Goal: Task Accomplishment & Management: Complete application form

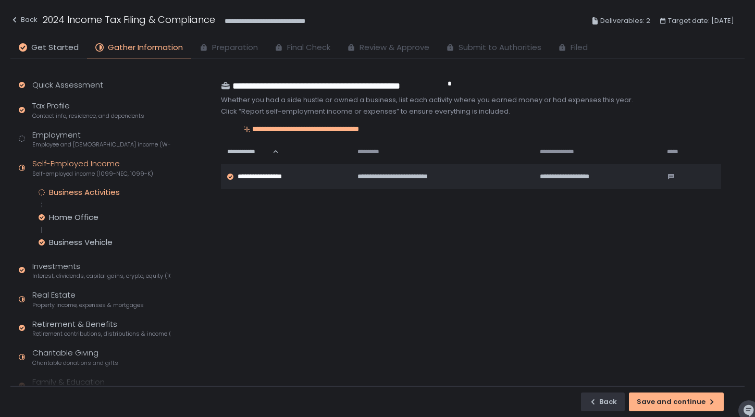
click at [80, 192] on div "Business Activities" at bounding box center [84, 192] width 71 height 10
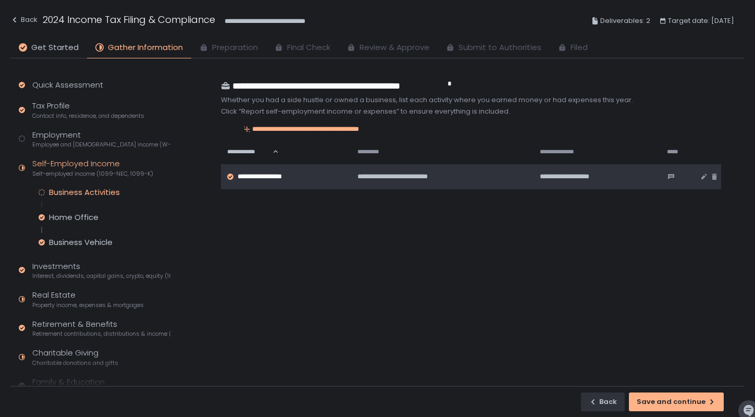
click at [303, 180] on div "**********" at bounding box center [285, 176] width 116 height 9
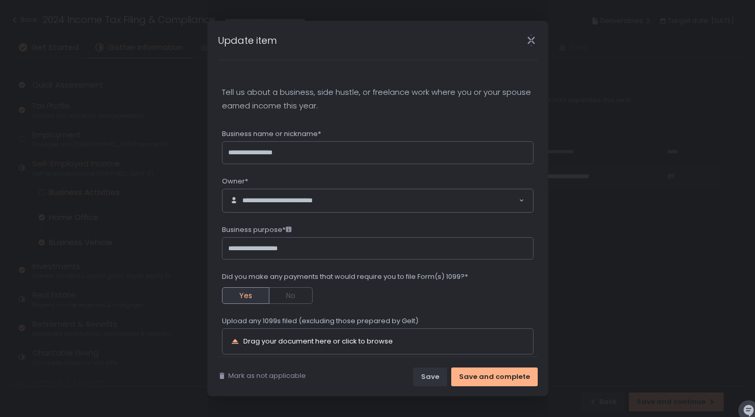
click at [533, 36] on icon "Close" at bounding box center [531, 40] width 11 height 11
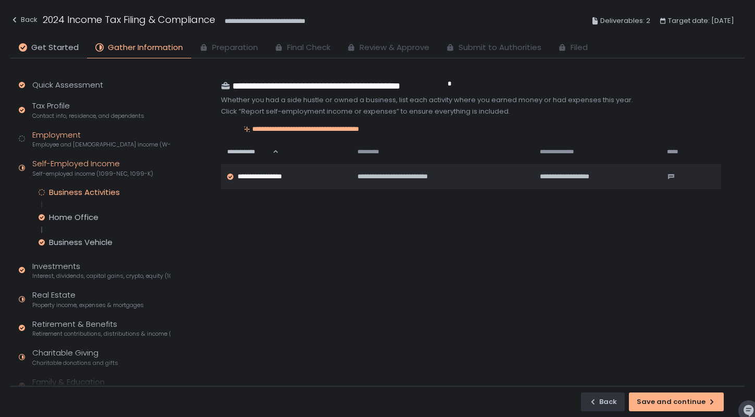
click at [79, 136] on div "Employment Employee and [DEMOGRAPHIC_DATA] income (W-2s)" at bounding box center [101, 139] width 138 height 20
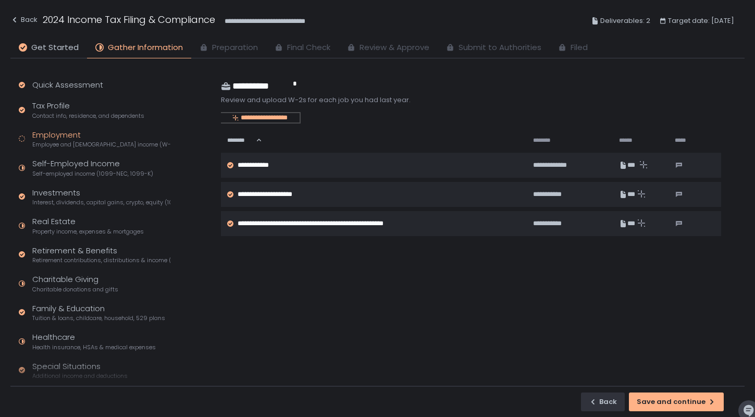
click at [267, 120] on div "**********" at bounding box center [260, 117] width 79 height 9
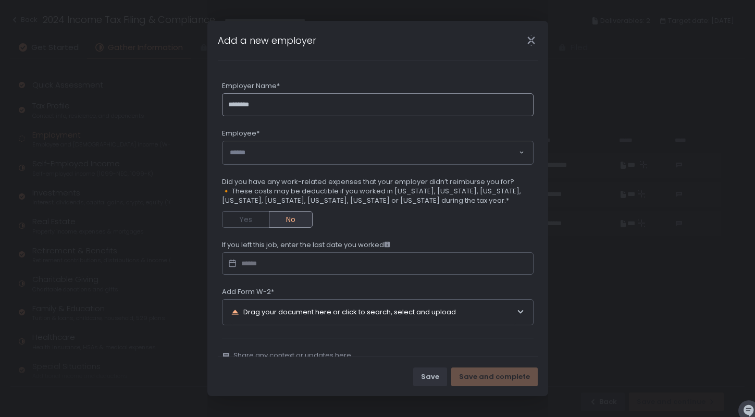
type input "********"
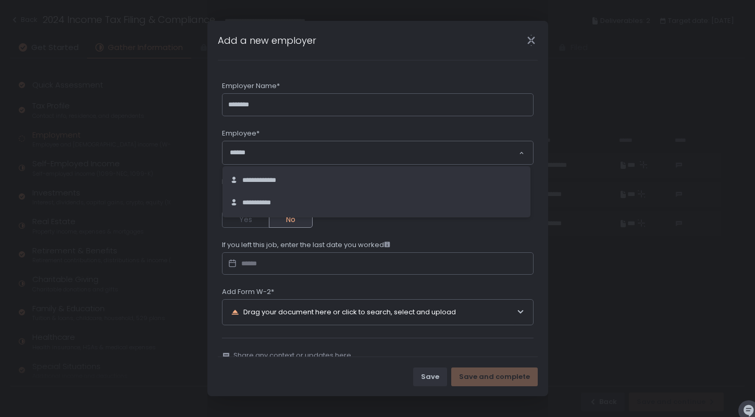
click at [286, 150] on input "Search for option" at bounding box center [374, 152] width 288 height 10
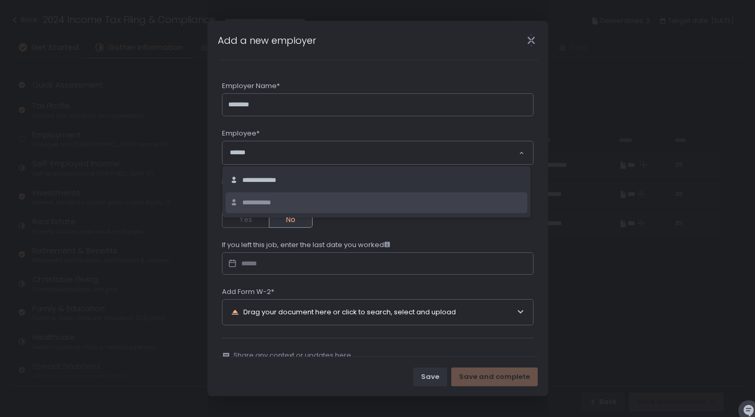
click at [276, 198] on span "**********" at bounding box center [262, 203] width 41 height 10
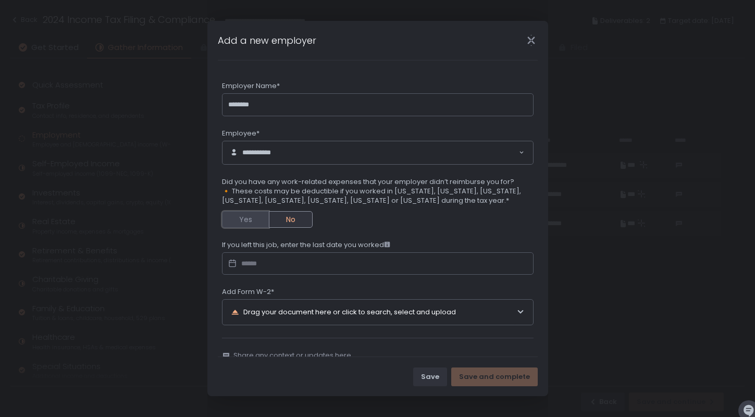
click at [240, 220] on button "Yes" at bounding box center [245, 219] width 47 height 17
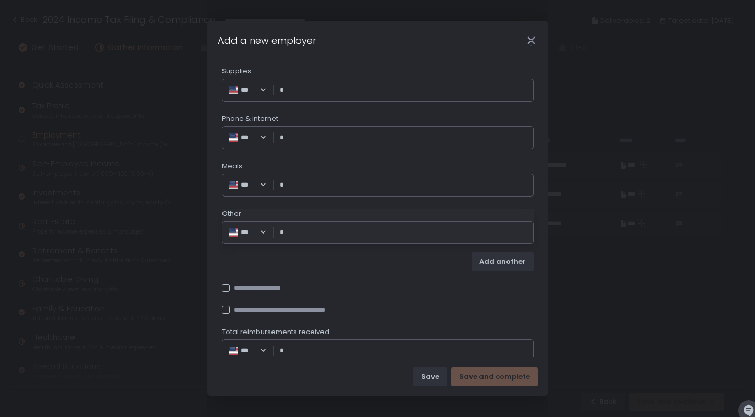
scroll to position [307, 0]
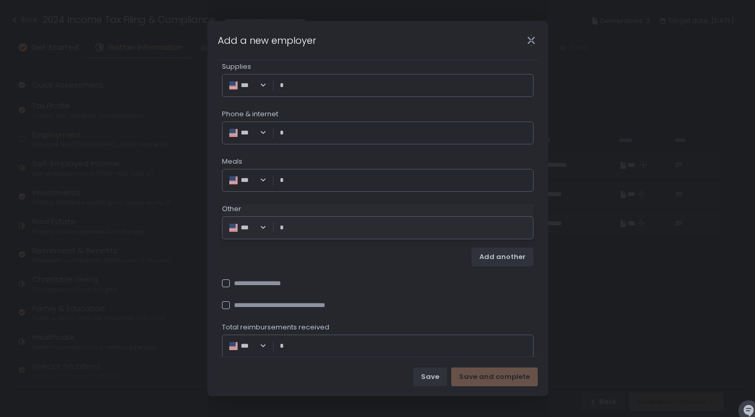
click at [268, 280] on div "**********" at bounding box center [262, 283] width 80 height 9
click at [236, 306] on div "**********" at bounding box center [287, 305] width 131 height 9
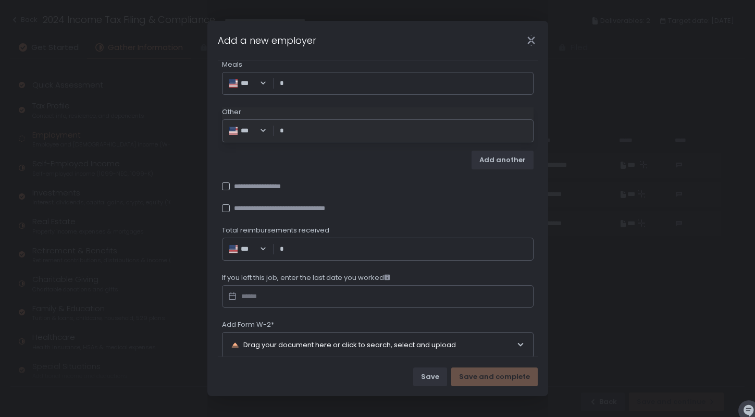
scroll to position [462, 0]
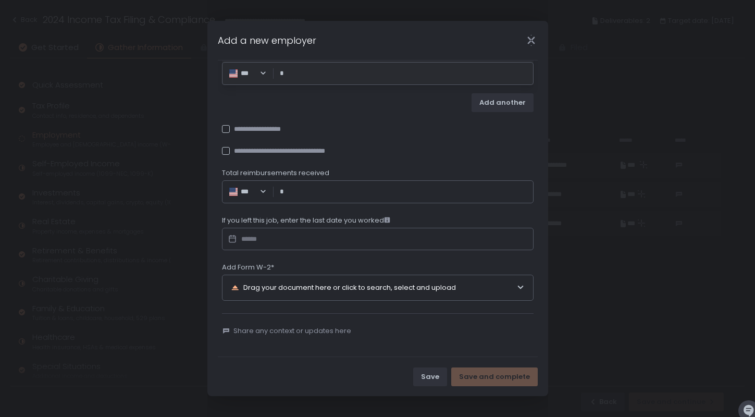
click at [387, 285] on div "Drag your document here or click to search, select and upload" at bounding box center [374, 287] width 286 height 25
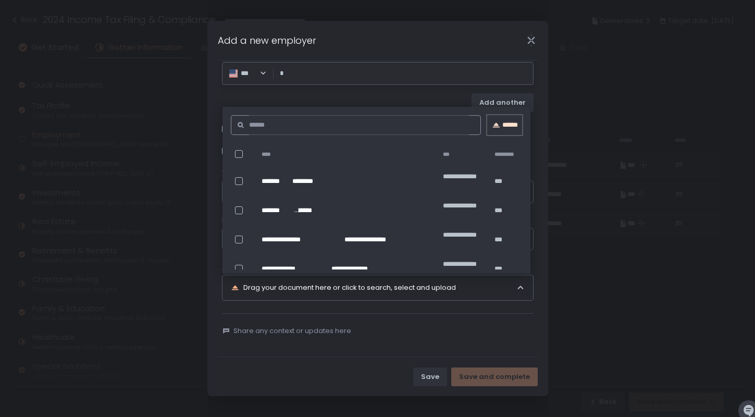
click at [501, 127] on div "******" at bounding box center [504, 124] width 35 height 9
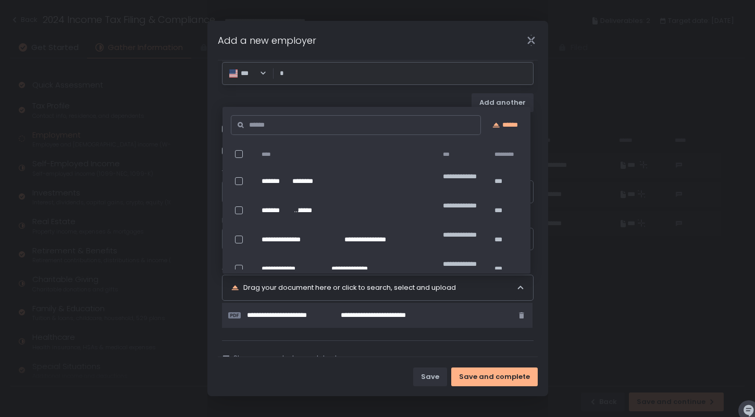
click at [404, 346] on div "Share any context or updates here" at bounding box center [378, 351] width 312 height 22
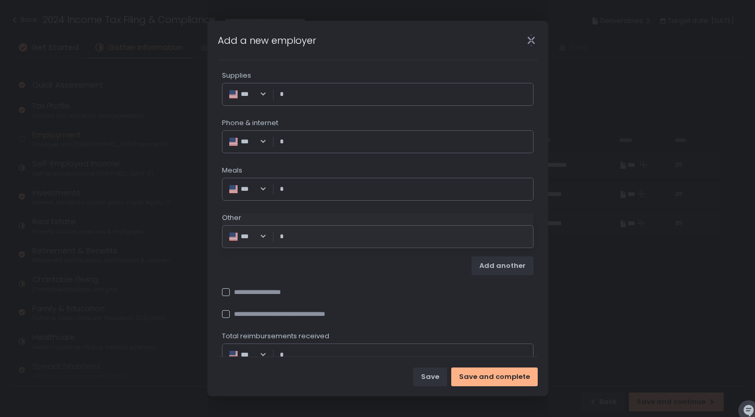
scroll to position [489, 0]
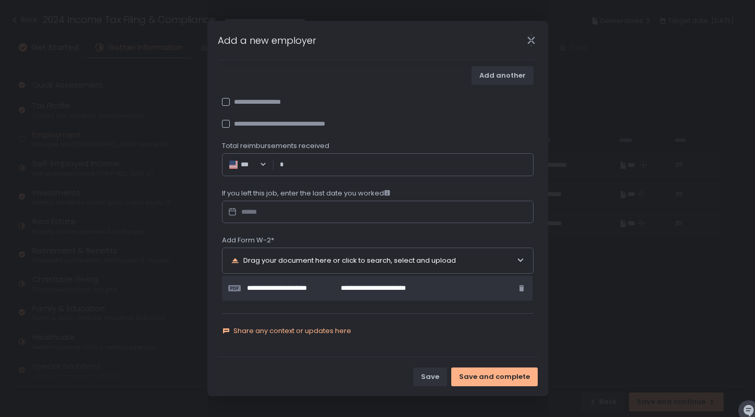
click at [314, 334] on span "Share any context or updates here" at bounding box center [292, 330] width 118 height 9
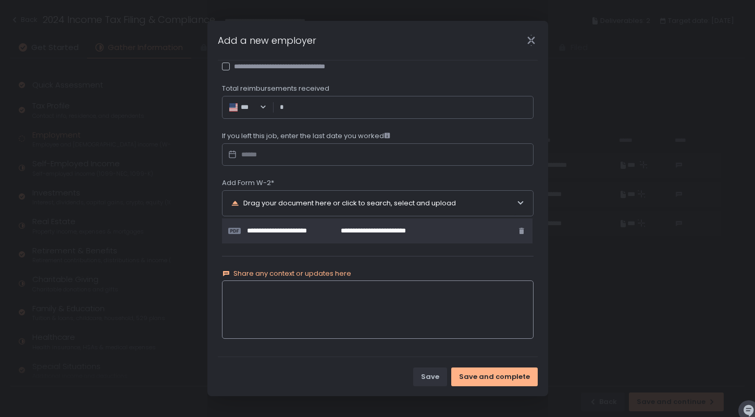
scroll to position [549, 0]
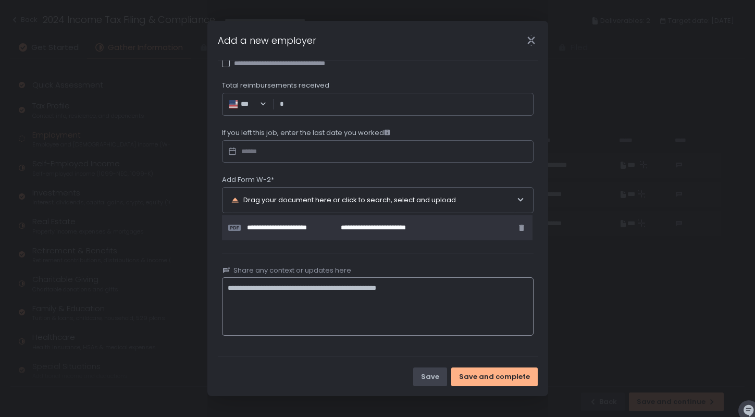
type textarea "**********"
click at [439, 374] on div "Save" at bounding box center [430, 376] width 18 height 9
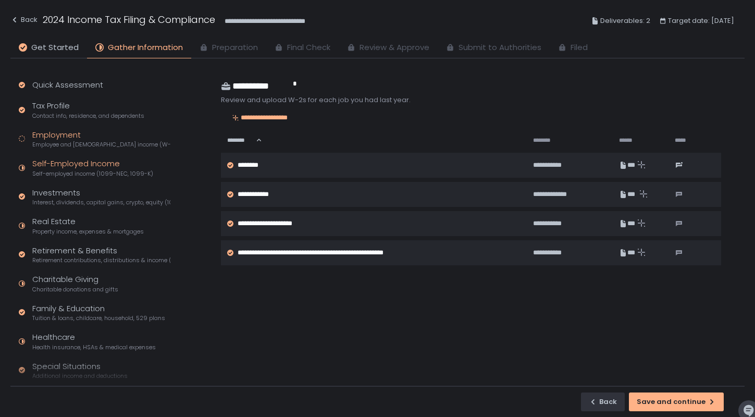
click at [124, 170] on span "Self-employed income (1099-NEC, 1099-K)" at bounding box center [92, 174] width 121 height 8
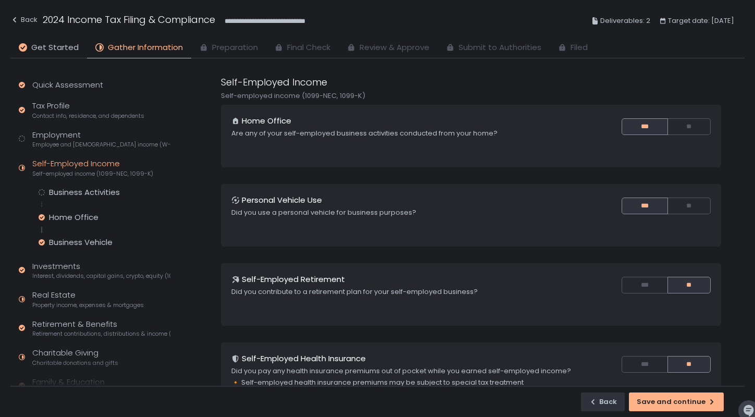
scroll to position [123, 0]
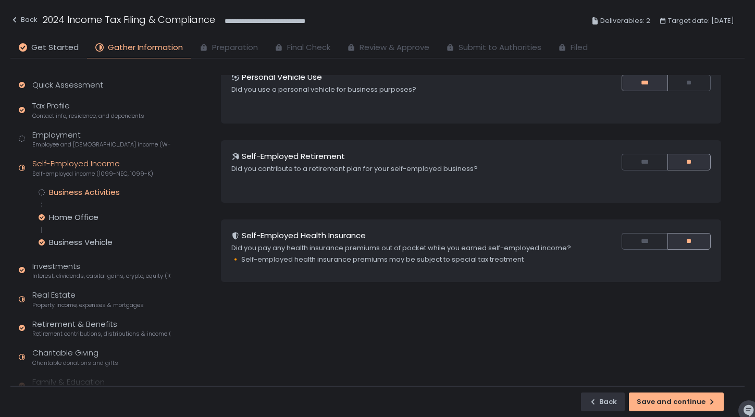
click at [104, 194] on div "Business Activities" at bounding box center [84, 192] width 71 height 10
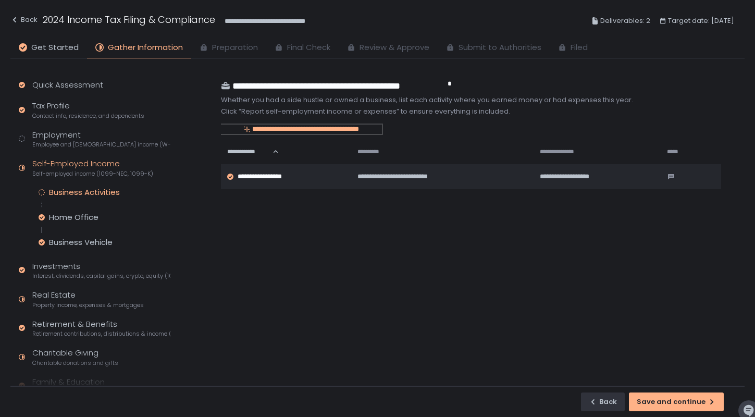
click at [296, 128] on div "**********" at bounding box center [301, 129] width 161 height 9
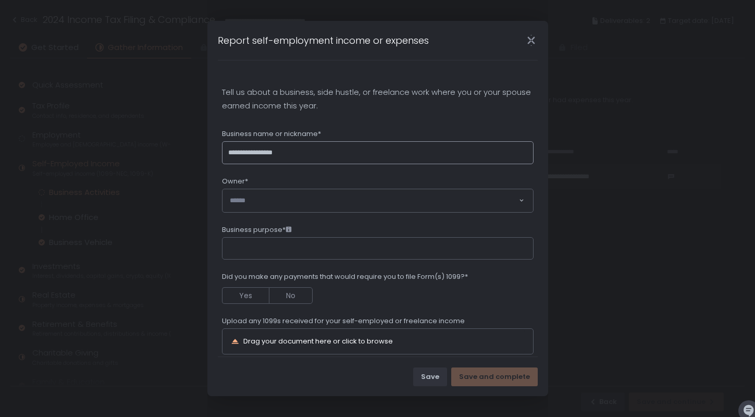
type input "**********"
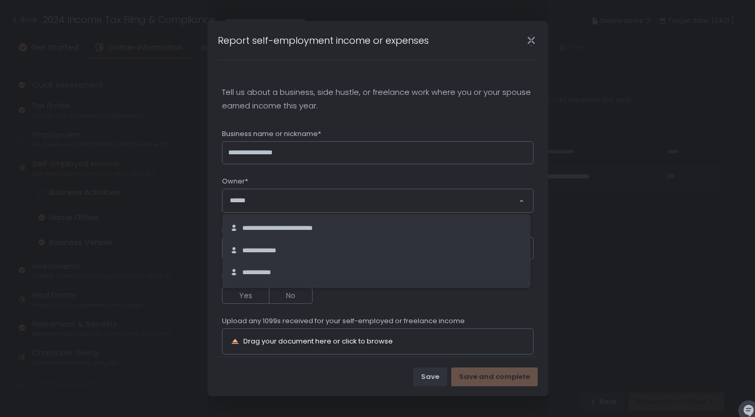
click at [315, 202] on input "Search for option" at bounding box center [374, 200] width 288 height 10
click at [311, 225] on span "**********" at bounding box center [292, 229] width 101 height 10
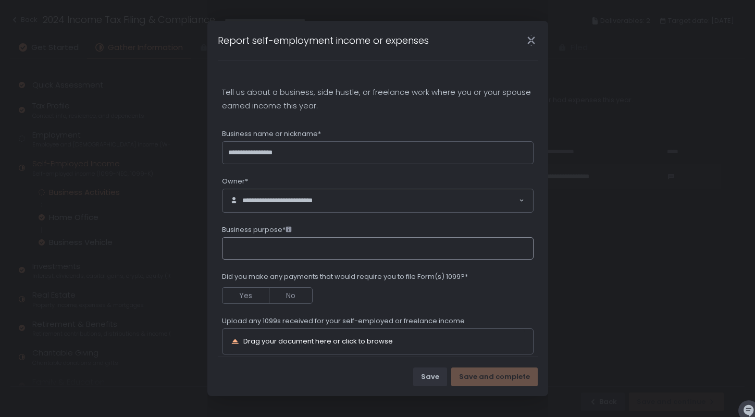
click at [304, 250] on input "Business purpose*" at bounding box center [378, 248] width 312 height 23
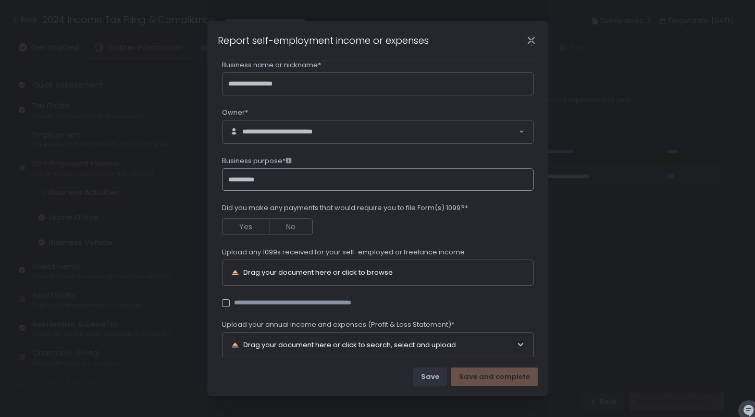
scroll to position [69, 0]
type input "**********"
click at [304, 231] on button "No" at bounding box center [291, 226] width 44 height 17
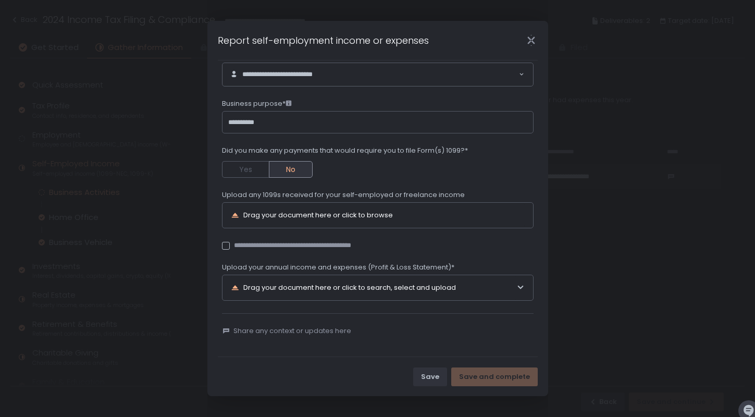
click at [319, 289] on div "Drag your document here or click to search, select and upload" at bounding box center [374, 287] width 286 height 25
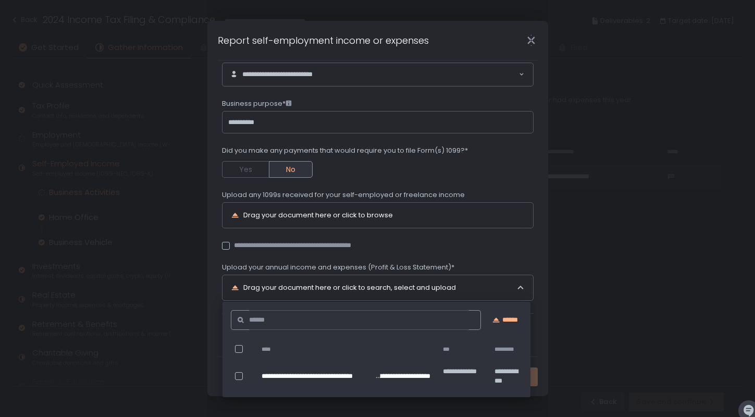
click at [533, 37] on icon "Close" at bounding box center [531, 40] width 11 height 11
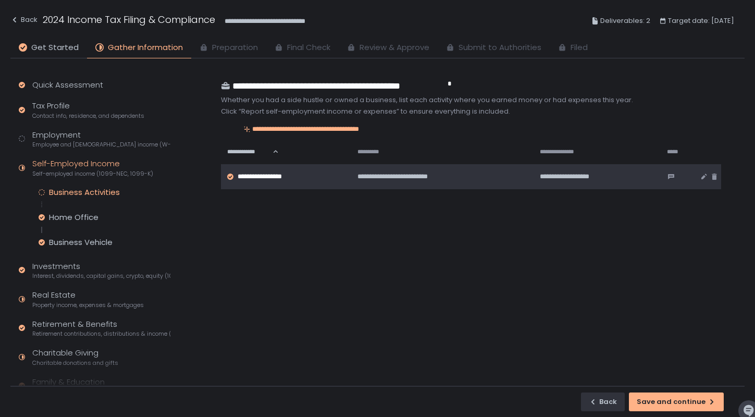
click at [407, 179] on span "**********" at bounding box center [408, 176] width 101 height 9
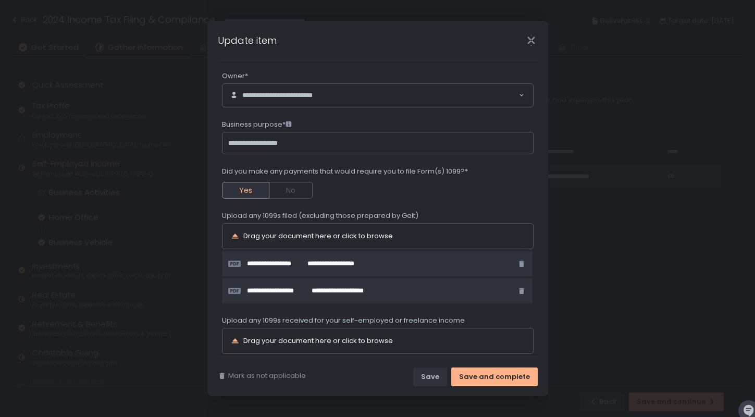
scroll to position [258, 0]
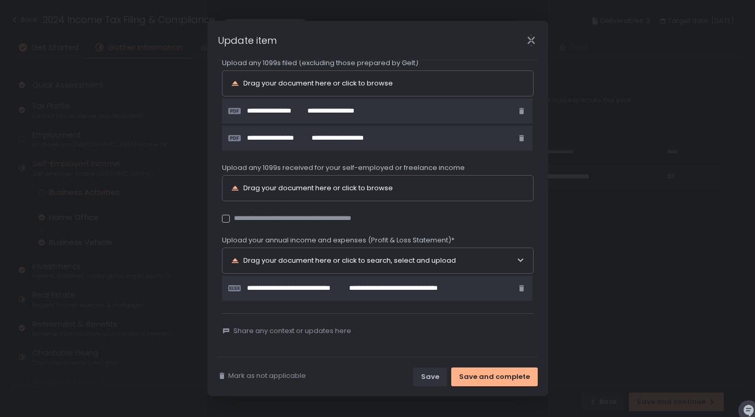
click at [302, 261] on div "Drag your document here or click to search, select and upload" at bounding box center [374, 260] width 286 height 25
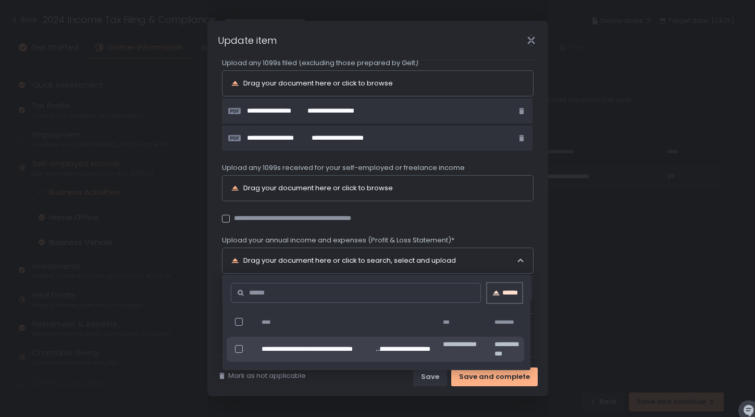
click at [497, 288] on div "******" at bounding box center [504, 292] width 35 height 9
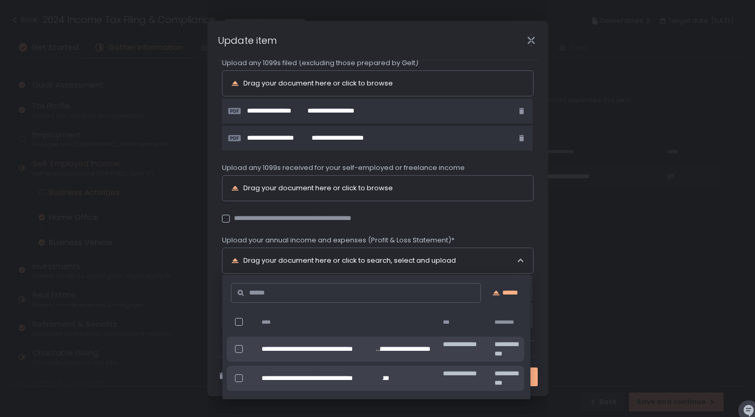
click at [508, 226] on div "**********" at bounding box center [378, 75] width 312 height 504
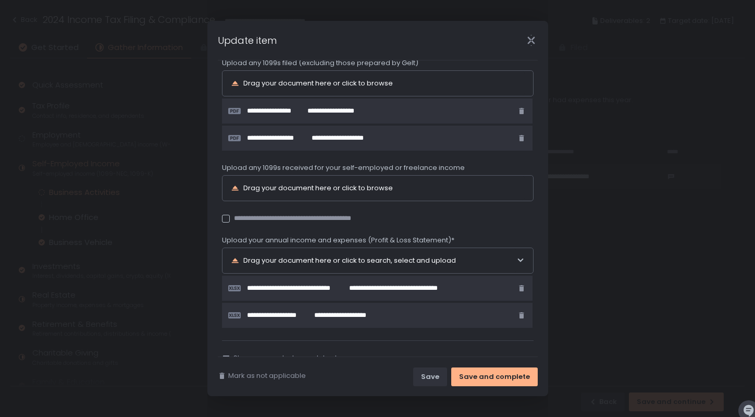
scroll to position [285, 0]
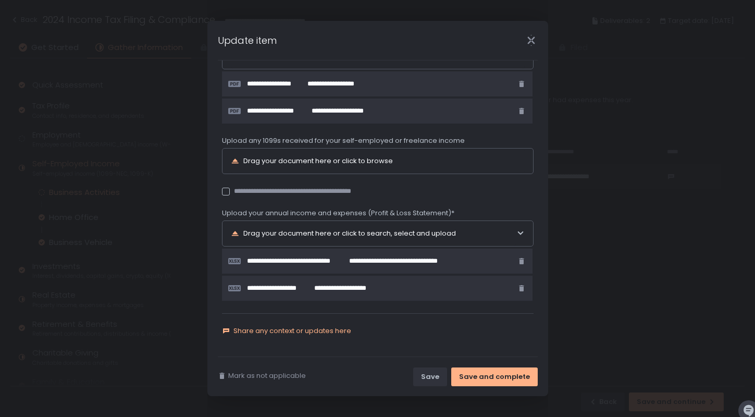
click at [280, 331] on span "Share any context or updates here" at bounding box center [292, 330] width 118 height 9
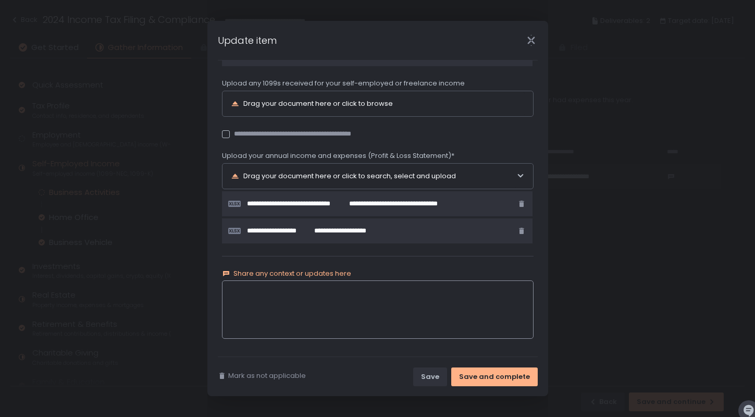
scroll to position [346, 0]
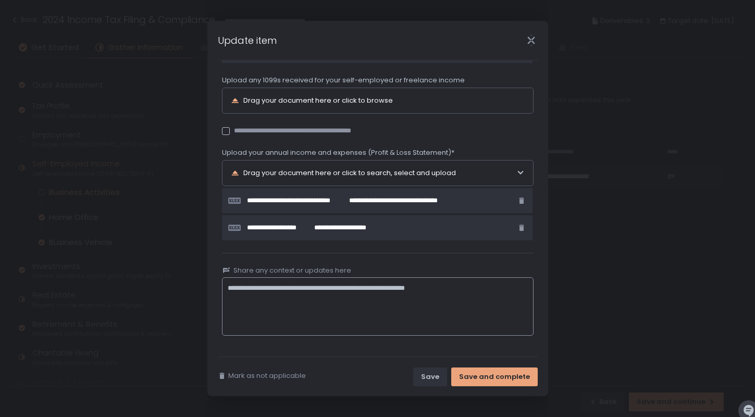
type textarea "**********"
click at [483, 381] on button "Save and complete" at bounding box center [494, 376] width 87 height 19
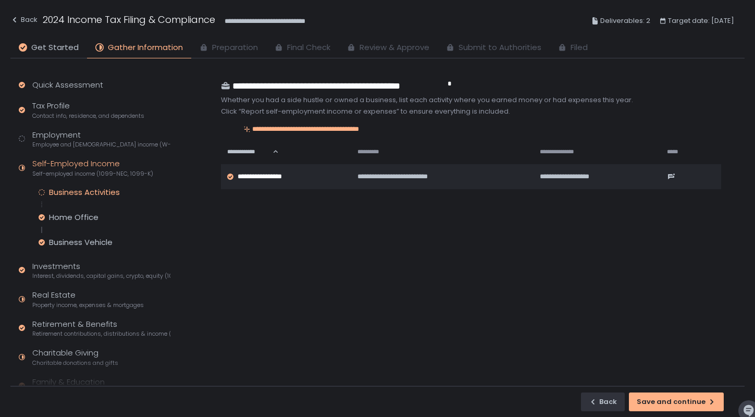
click at [62, 191] on div "Business Activities" at bounding box center [84, 192] width 71 height 10
click at [669, 397] on div "Save and continue" at bounding box center [676, 401] width 79 height 9
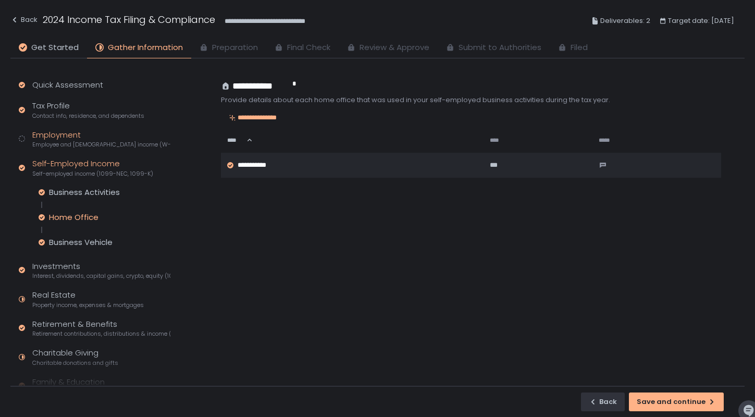
click at [84, 137] on div "Employment Employee and [DEMOGRAPHIC_DATA] income (W-2s)" at bounding box center [101, 139] width 138 height 20
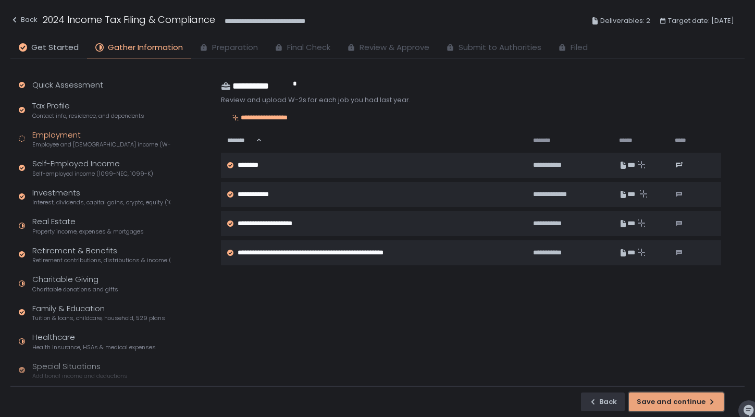
click at [661, 405] on div "Save and continue" at bounding box center [676, 401] width 79 height 9
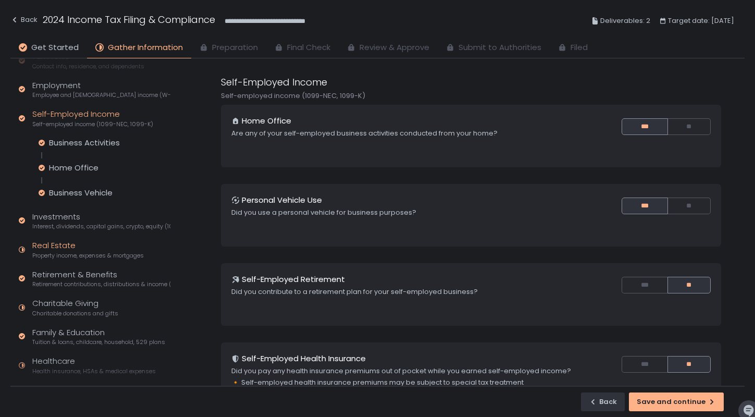
scroll to position [54, 0]
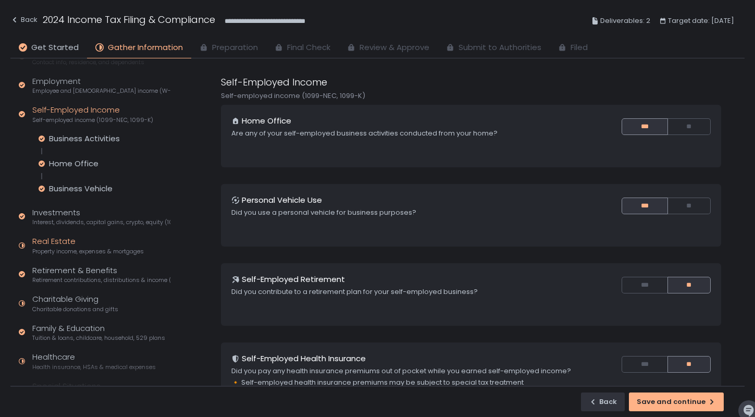
click at [64, 250] on span "Property income, expenses & mortgages" at bounding box center [88, 252] width 112 height 8
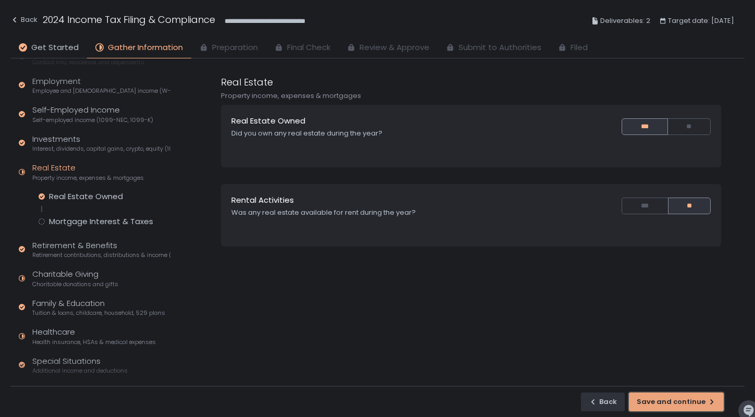
click at [682, 399] on div "Save and continue" at bounding box center [676, 401] width 79 height 9
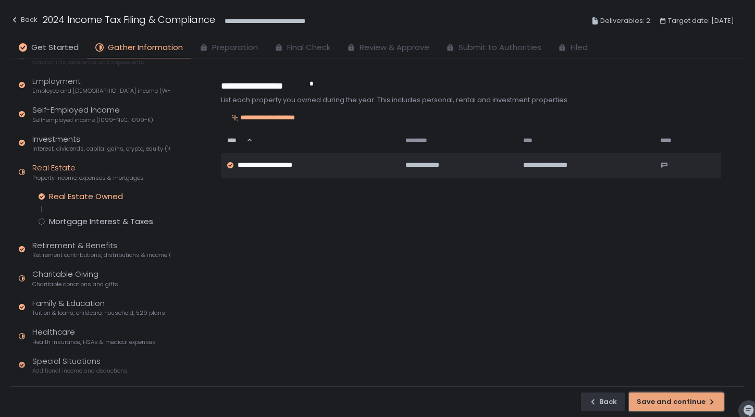
click at [672, 395] on button "Save and continue" at bounding box center [676, 401] width 95 height 19
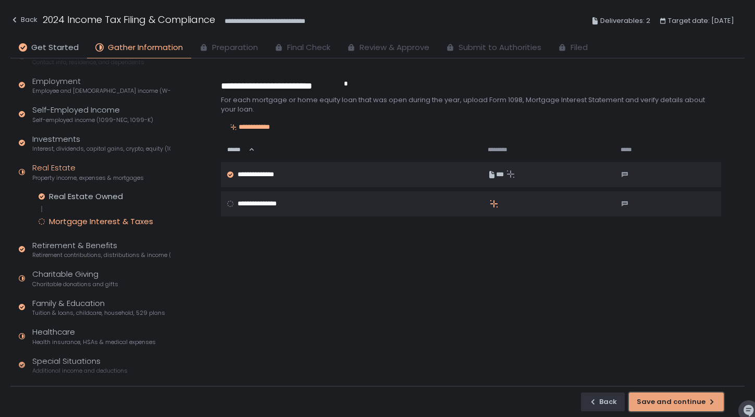
click at [673, 401] on div "Save and continue" at bounding box center [676, 401] width 79 height 9
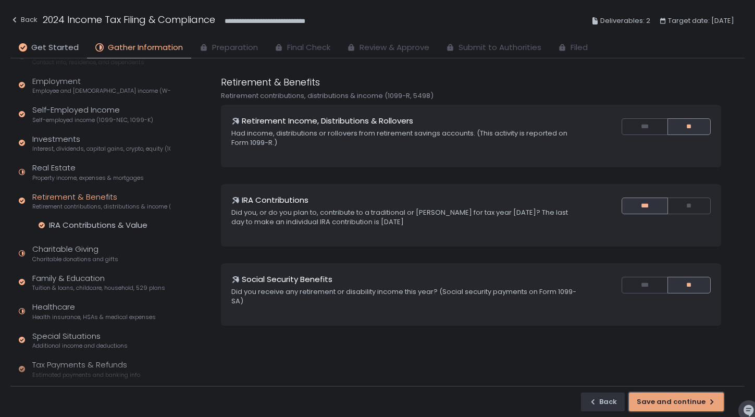
click at [673, 401] on div "Save and continue" at bounding box center [676, 401] width 79 height 9
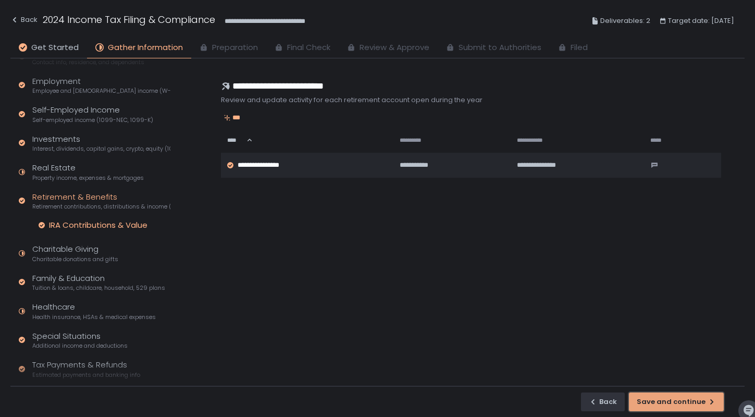
click at [673, 401] on div "Save and continue" at bounding box center [676, 401] width 79 height 9
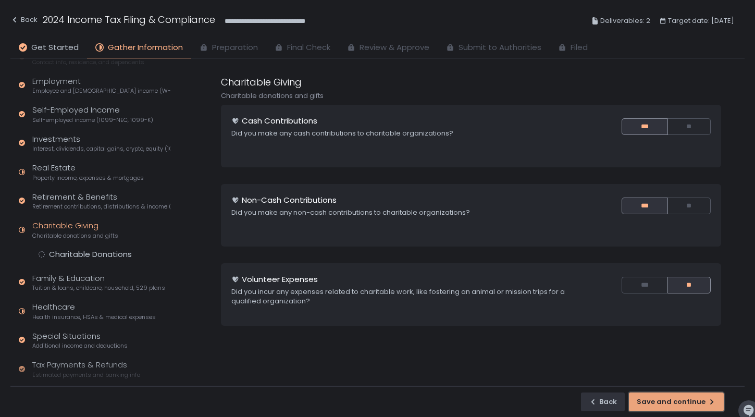
click at [673, 401] on div "Save and continue" at bounding box center [676, 401] width 79 height 9
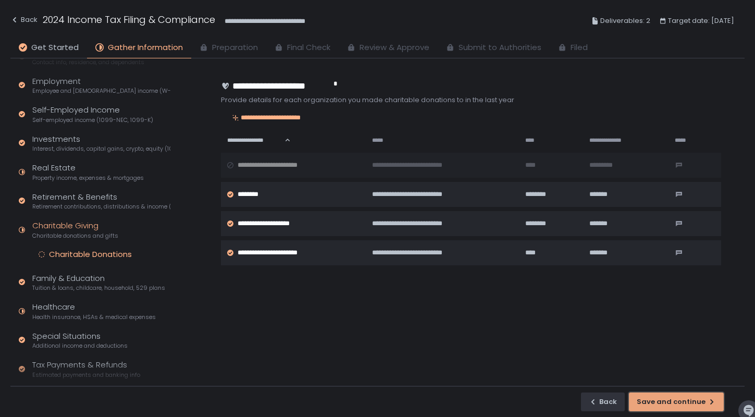
click at [673, 401] on div "Save and continue" at bounding box center [676, 401] width 79 height 9
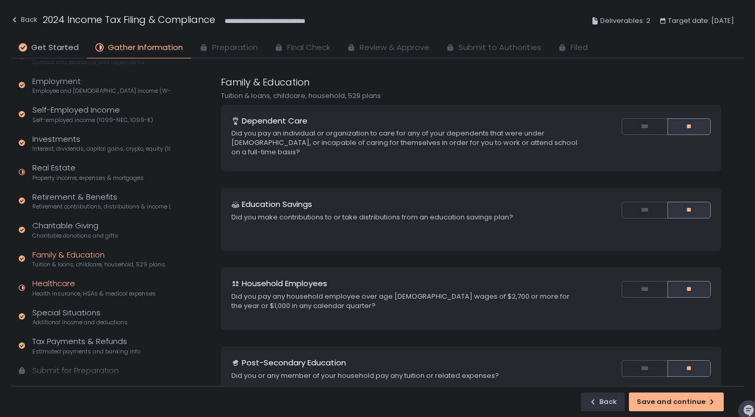
click at [70, 292] on span "Health insurance, HSAs & medical expenses" at bounding box center [94, 294] width 124 height 8
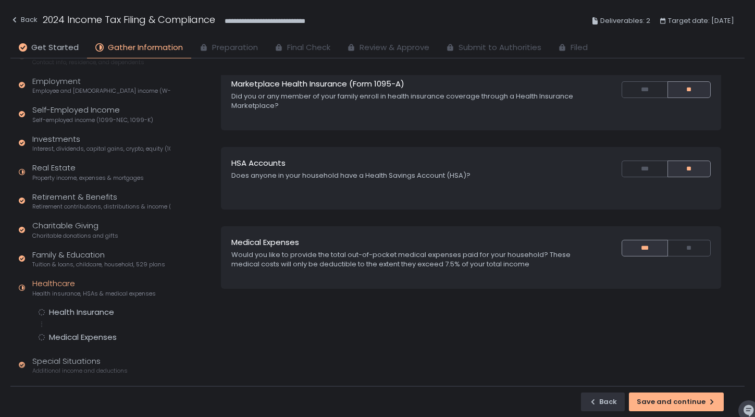
scroll to position [123, 0]
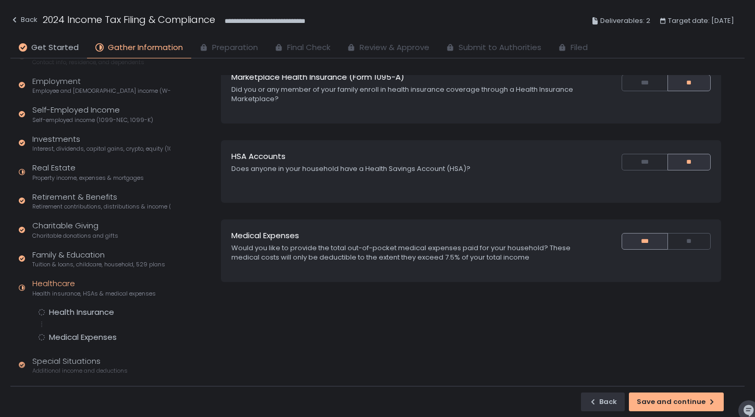
click at [96, 300] on div "Quick Assessment Tax Profile Contact info, residence, and dependents Employment…" at bounding box center [92, 230] width 164 height 451
click at [96, 310] on div "Health Insurance" at bounding box center [81, 312] width 65 height 10
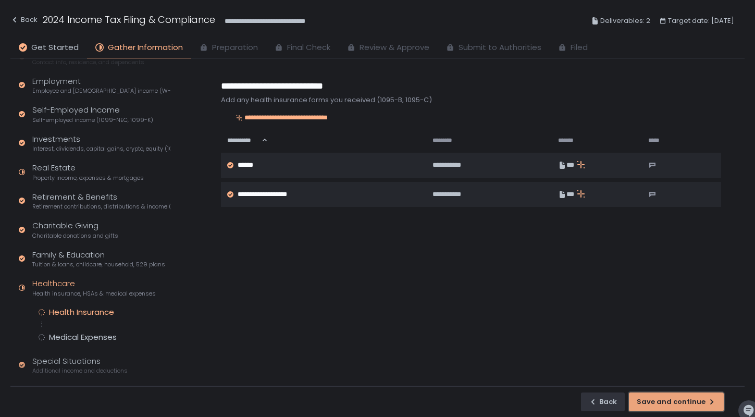
click at [683, 403] on div "Save and continue" at bounding box center [676, 401] width 79 height 9
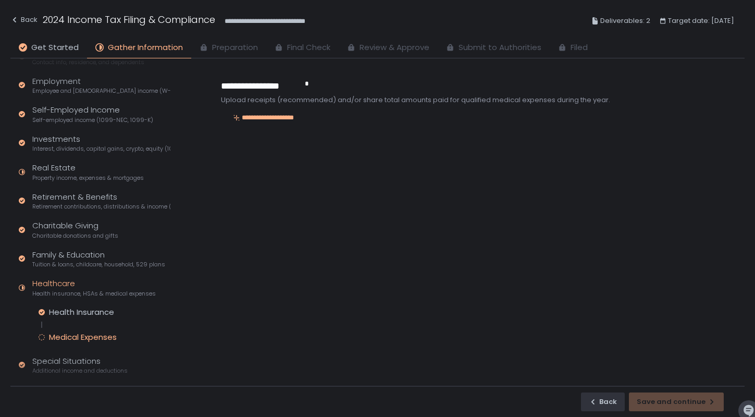
click at [671, 396] on div "Back Save and continue" at bounding box center [377, 401] width 734 height 31
click at [66, 286] on div "Healthcare Health insurance, HSAs & medical expenses" at bounding box center [94, 288] width 124 height 20
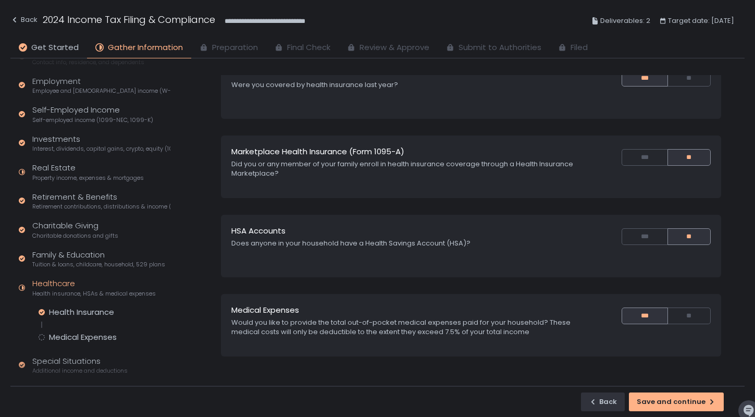
scroll to position [49, 0]
click at [689, 316] on button "**" at bounding box center [689, 315] width 43 height 17
click at [673, 397] on div "Save and continue" at bounding box center [676, 401] width 79 height 9
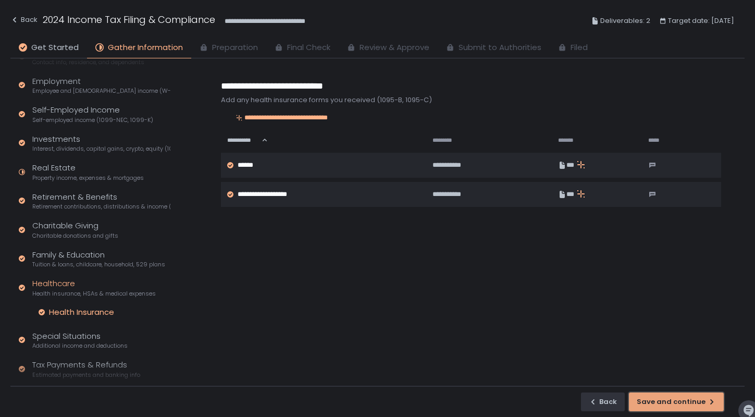
click at [684, 409] on button "Save and continue" at bounding box center [676, 401] width 95 height 19
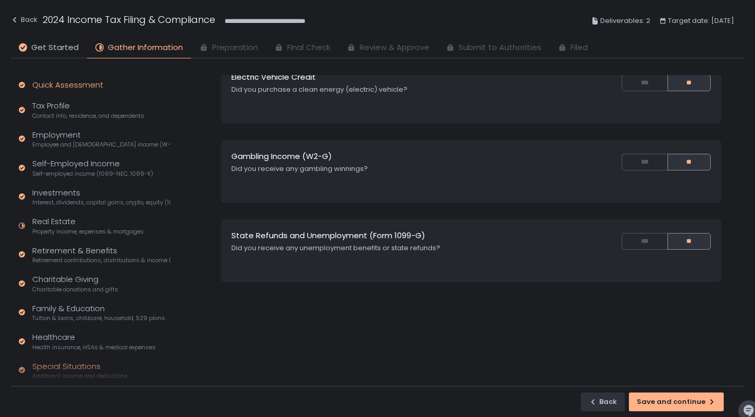
click at [54, 83] on div "Quick Assessment" at bounding box center [67, 85] width 71 height 12
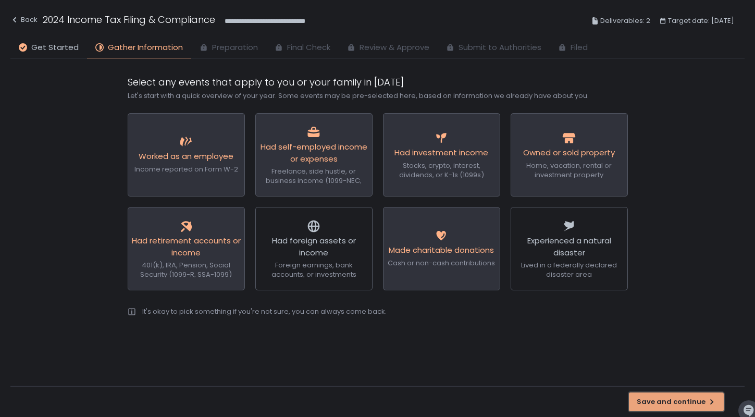
click at [675, 397] on div "Save and continue" at bounding box center [676, 401] width 79 height 9
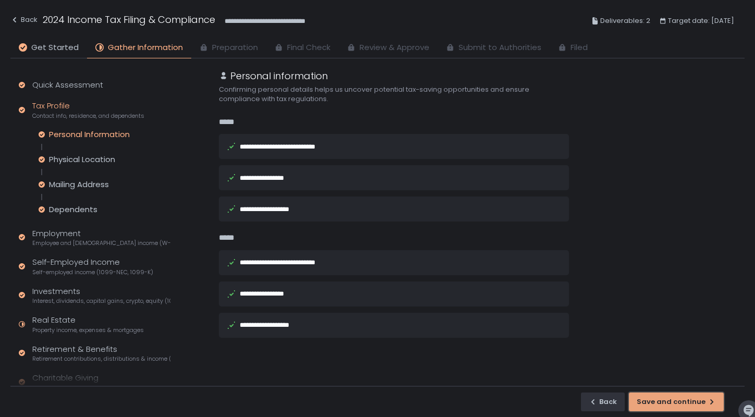
click at [675, 397] on div "Save and continue" at bounding box center [676, 401] width 79 height 9
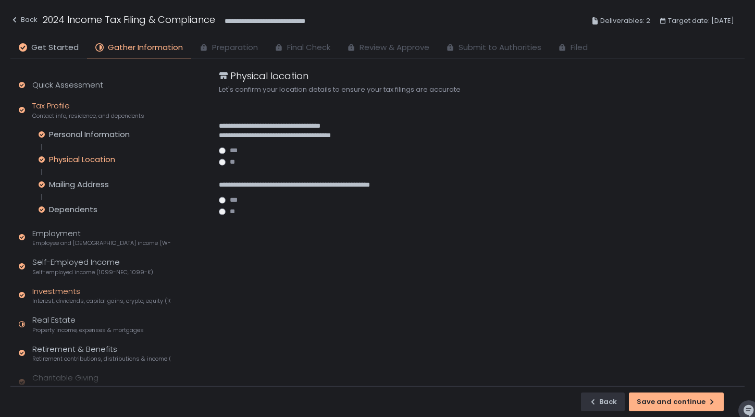
scroll to position [173, 0]
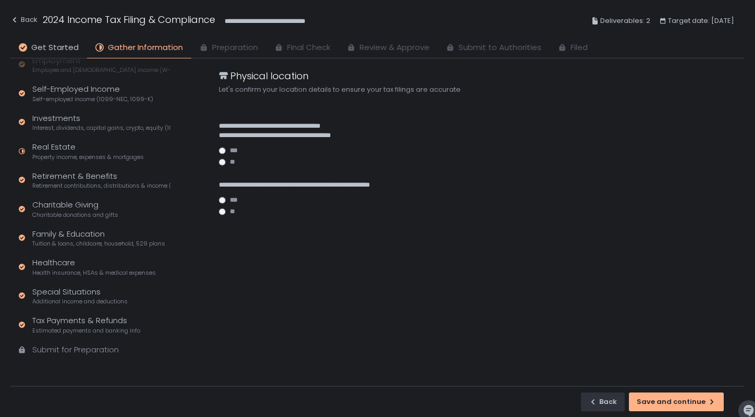
click at [50, 344] on div "Submit for Preparation" at bounding box center [75, 350] width 87 height 12
click at [50, 351] on div "Submit for Preparation" at bounding box center [75, 350] width 87 height 12
click at [77, 328] on span "Estimated payments and banking info" at bounding box center [86, 331] width 108 height 8
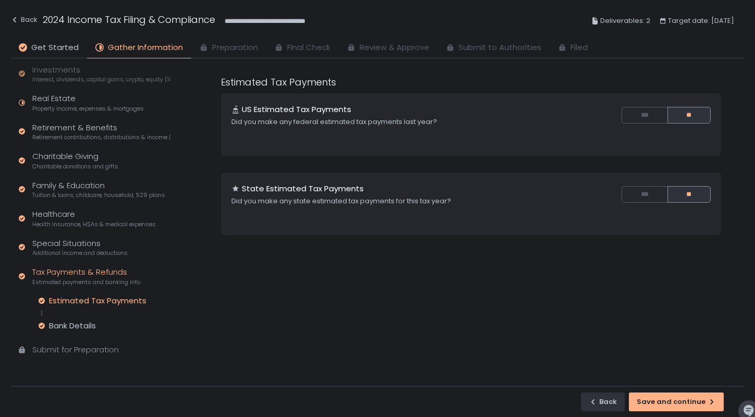
scroll to position [75, 0]
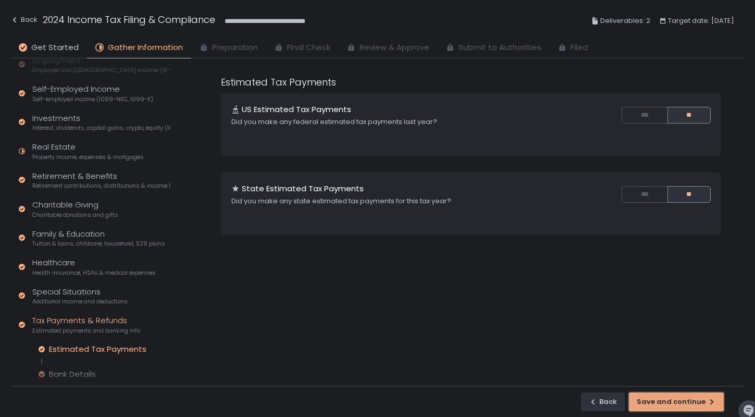
click at [691, 401] on div "Save and continue" at bounding box center [676, 401] width 79 height 9
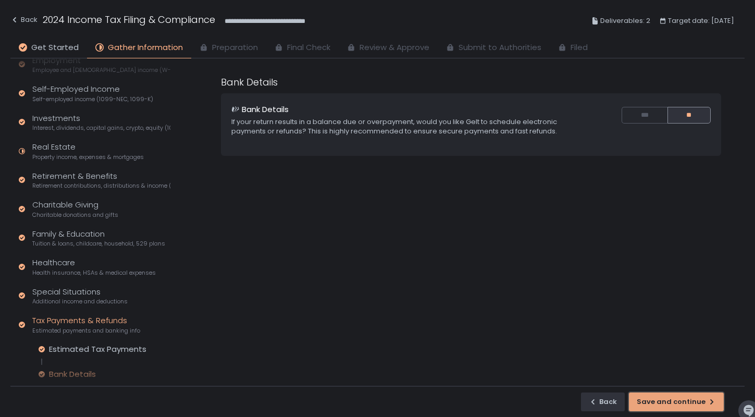
click at [691, 401] on div "Save and continue" at bounding box center [676, 401] width 79 height 9
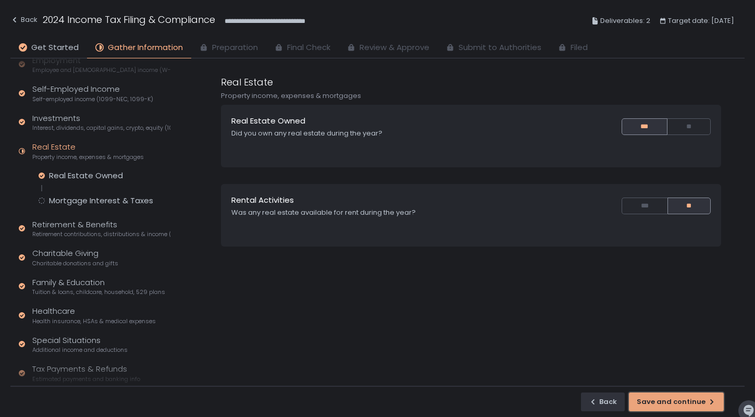
click at [691, 401] on div "Save and continue" at bounding box center [676, 401] width 79 height 9
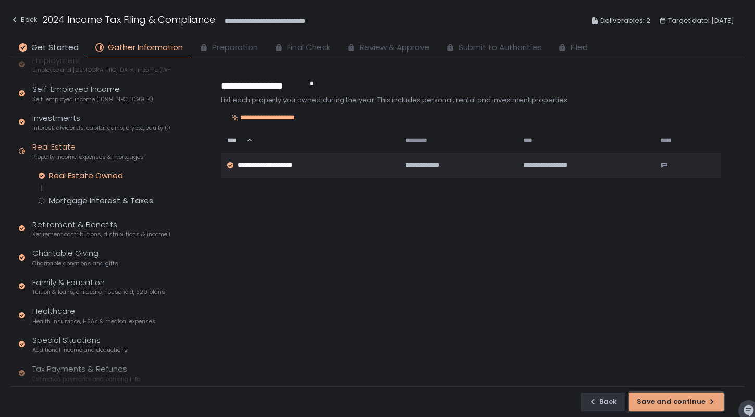
click at [691, 401] on div "Save and continue" at bounding box center [676, 401] width 79 height 9
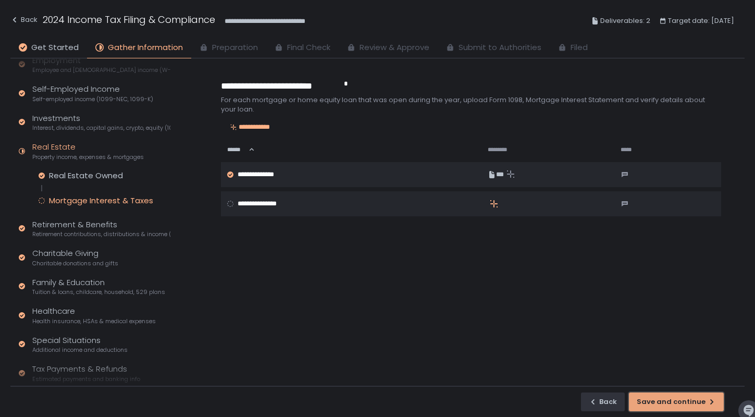
click at [691, 404] on div "Save and continue" at bounding box center [676, 401] width 79 height 9
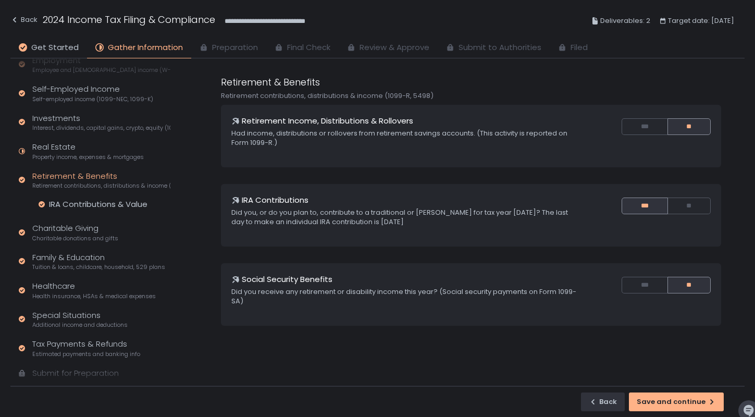
click at [102, 163] on div "Quick Assessment Tax Profile Contact info, residence, and dependents Employment…" at bounding box center [92, 197] width 164 height 426
click at [96, 154] on span "Property income, expenses & mortgages" at bounding box center [88, 157] width 112 height 8
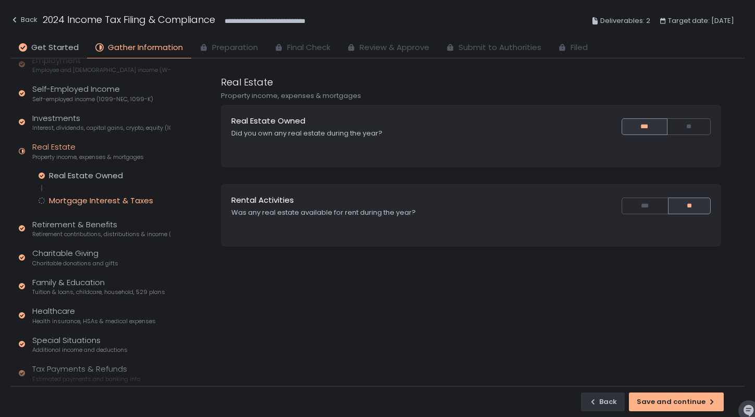
click at [94, 201] on div "Mortgage Interest & Taxes" at bounding box center [101, 200] width 104 height 10
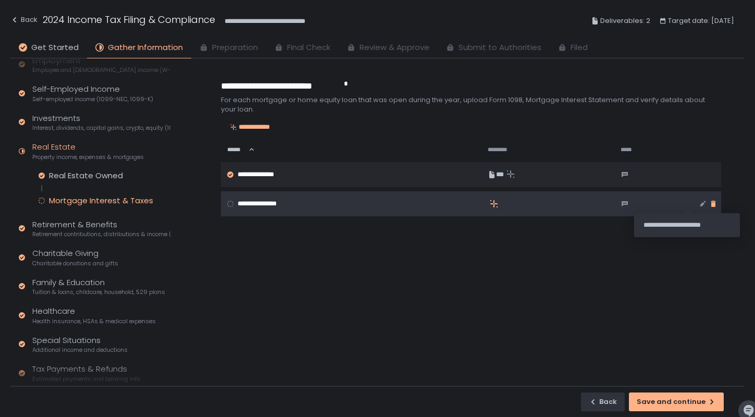
click at [711, 204] on icon "button" at bounding box center [713, 204] width 5 height 6
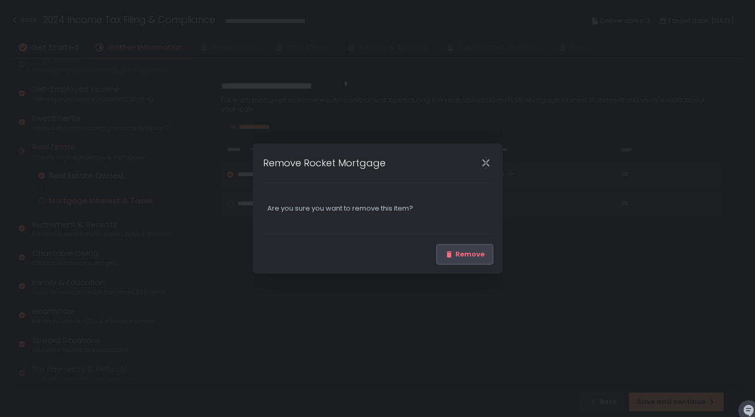
click at [483, 260] on button "Remove" at bounding box center [464, 254] width 55 height 19
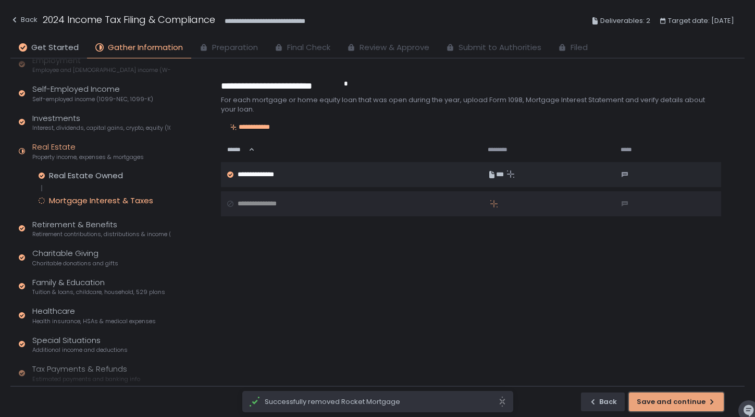
click at [650, 403] on div "Save and continue" at bounding box center [676, 401] width 79 height 9
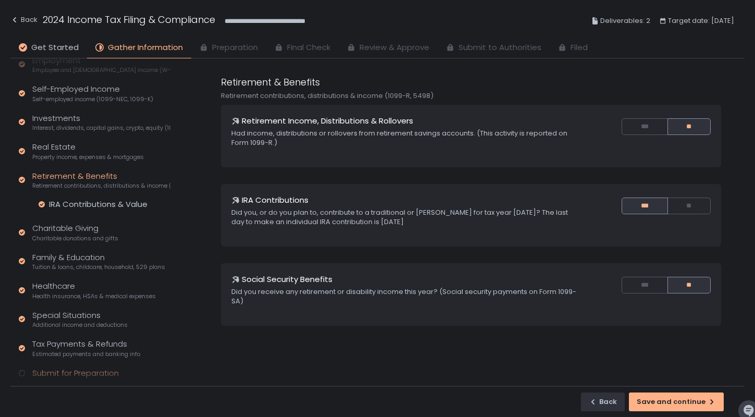
click at [78, 371] on div "Submit for Preparation" at bounding box center [75, 373] width 87 height 12
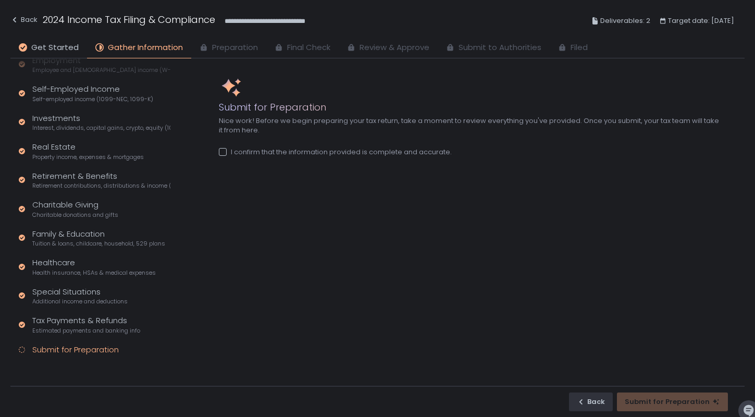
click at [224, 153] on div at bounding box center [223, 152] width 8 height 8
click at [676, 407] on button "Submit for Preparation" at bounding box center [672, 401] width 111 height 19
